Goal: Find specific page/section: Find specific page/section

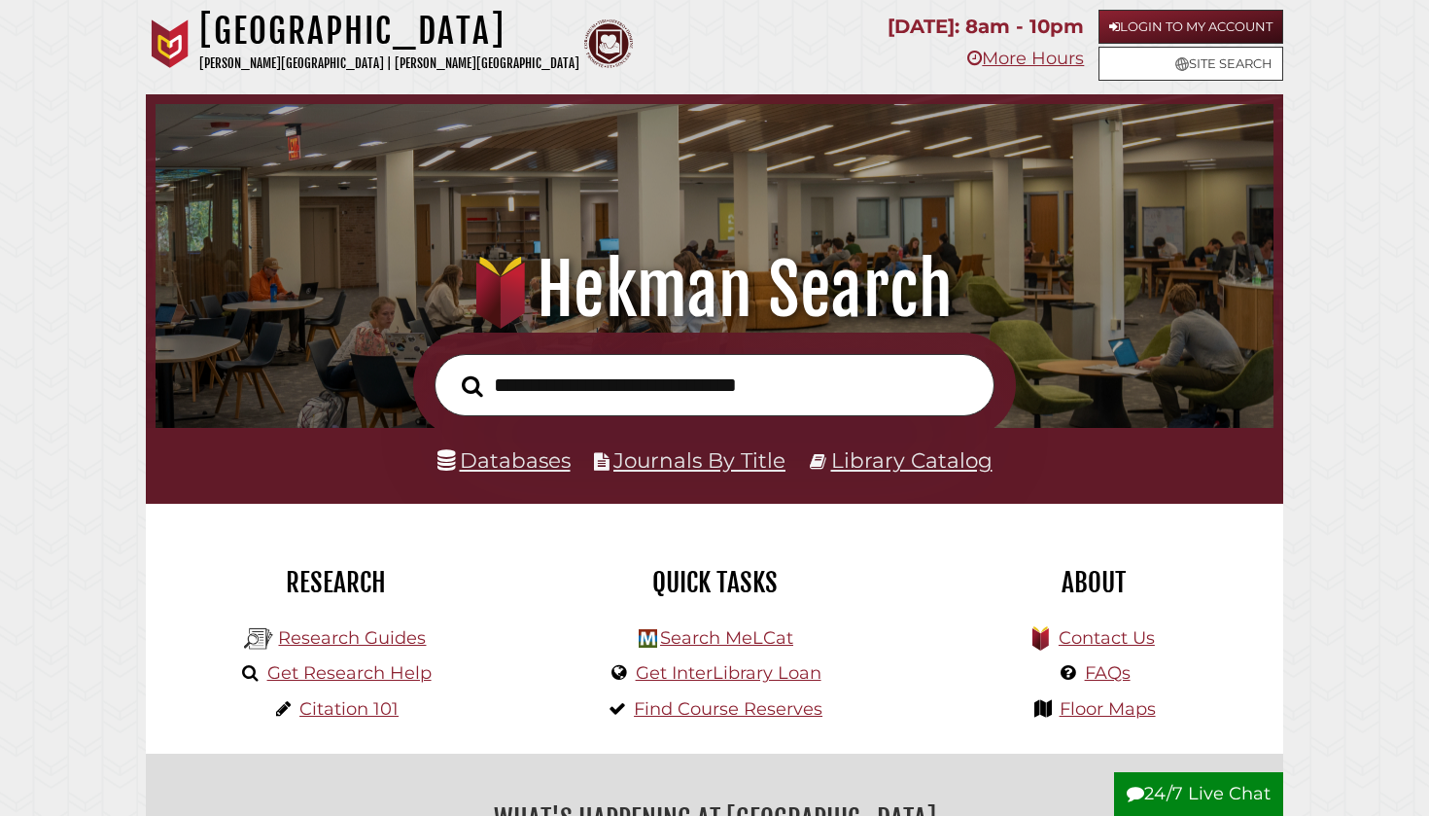
click at [509, 454] on link "Databases" at bounding box center [503, 459] width 133 height 25
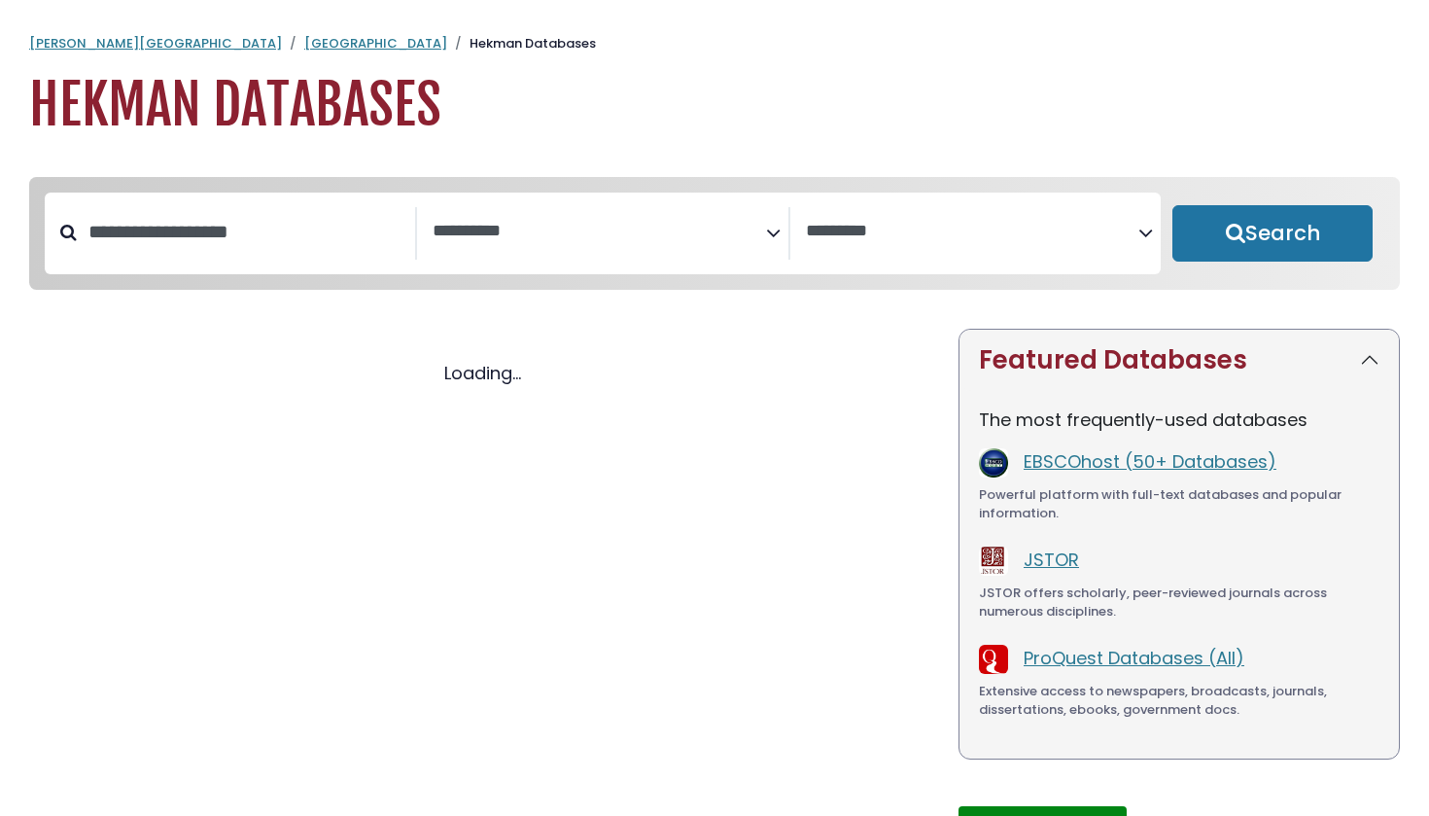
select select "Database Subject Filter"
select select "Database Vendors Filter"
select select "Database Subject Filter"
select select "Database Vendors Filter"
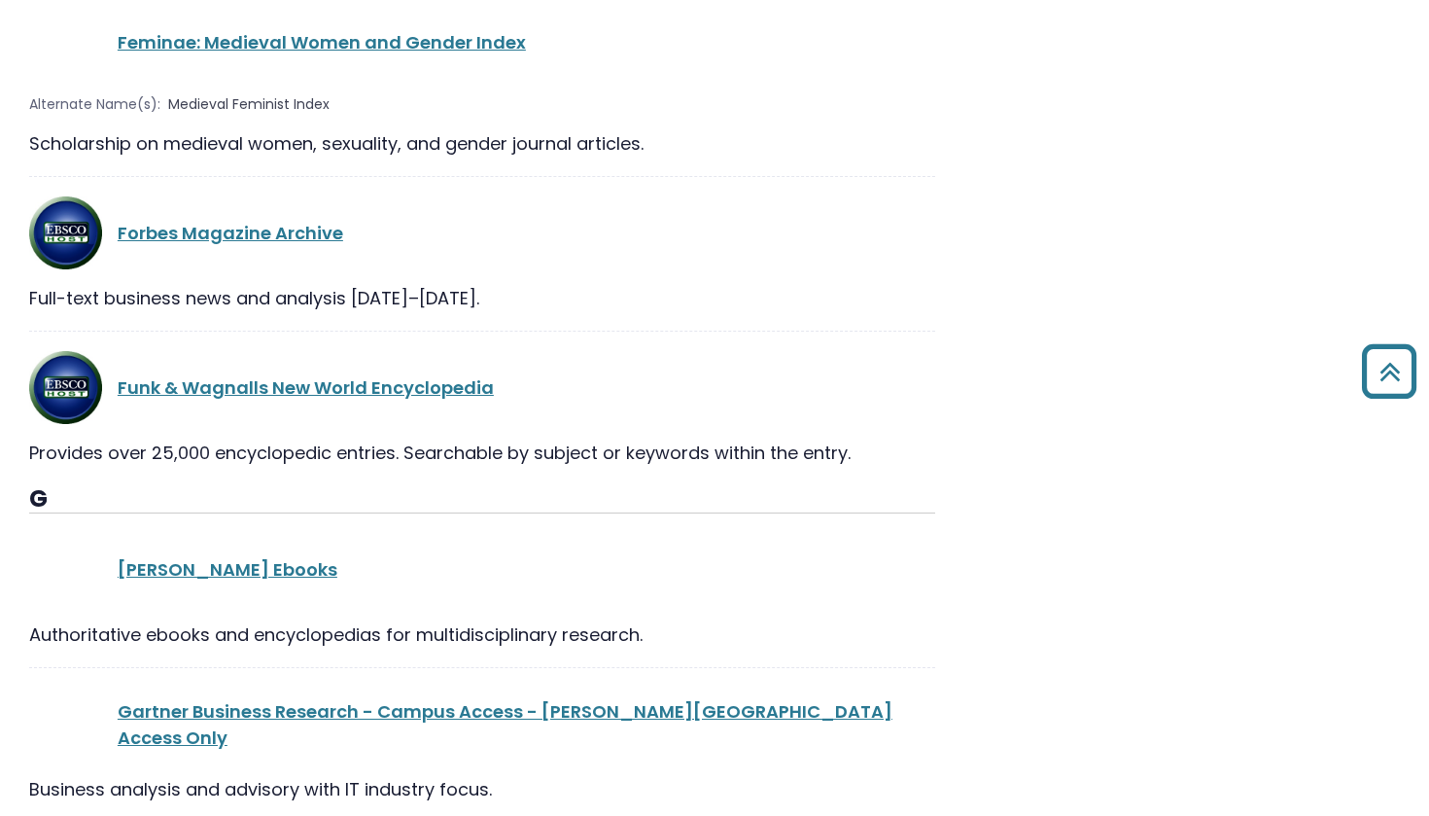
scroll to position [16585, 0]
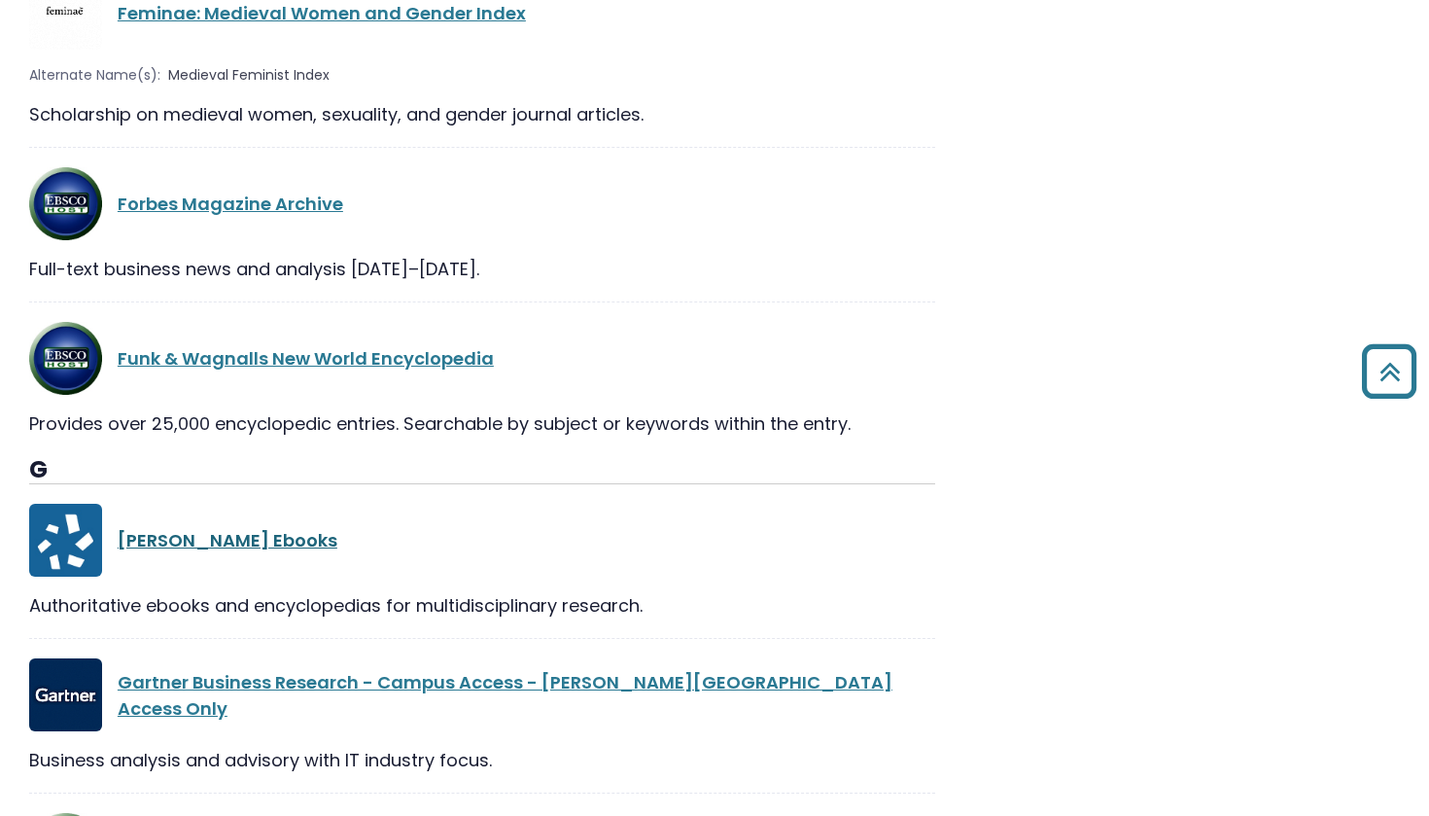
click at [205, 528] on link "Gale Ebooks" at bounding box center [228, 540] width 220 height 24
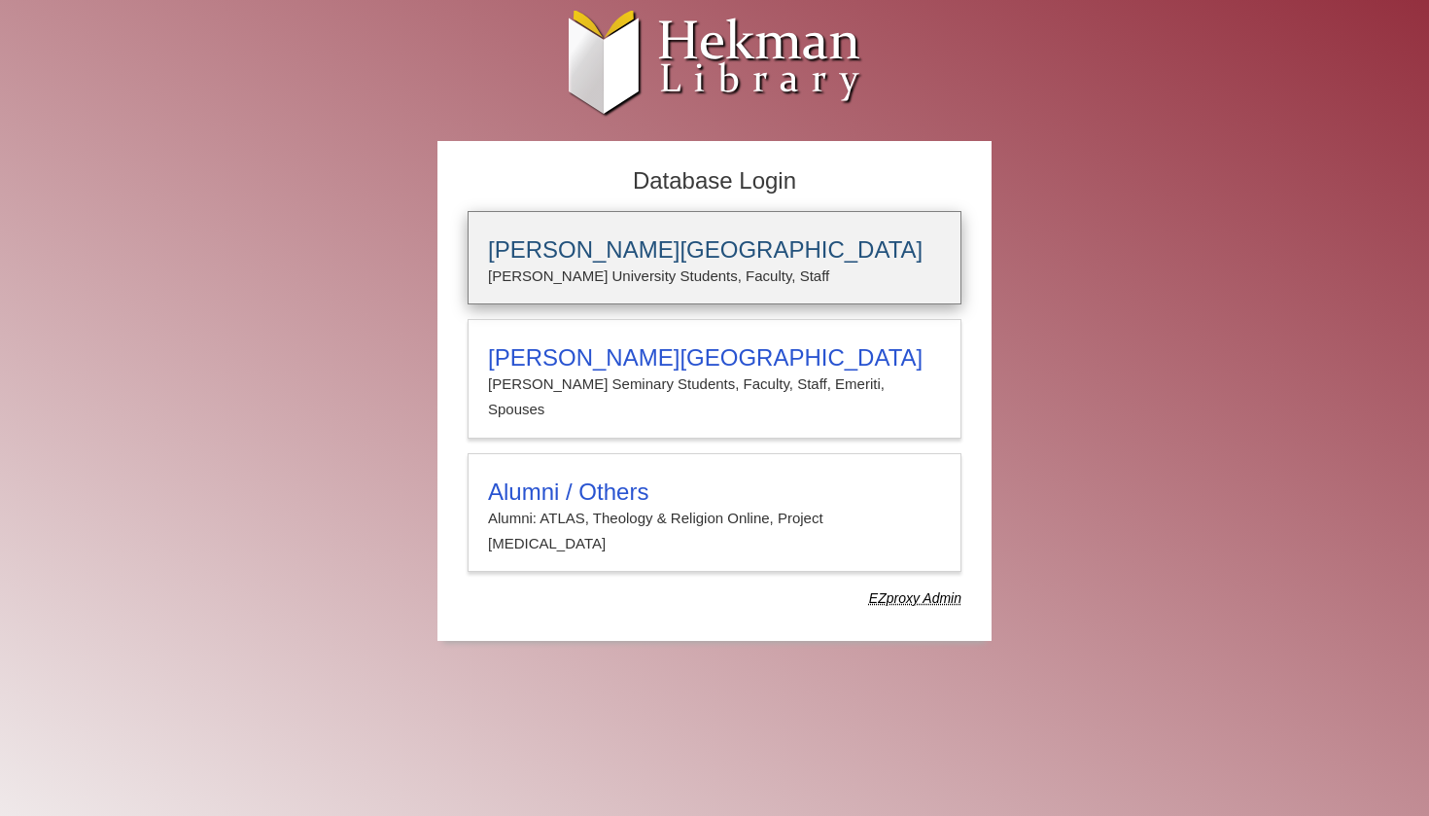
click at [573, 252] on h3 "Calvin University" at bounding box center [714, 249] width 453 height 27
